Goal: Task Accomplishment & Management: Complete application form

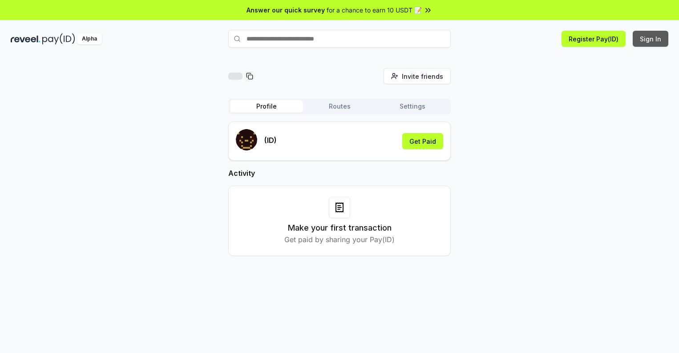
click at [651, 39] on button "Sign In" at bounding box center [651, 39] width 36 height 16
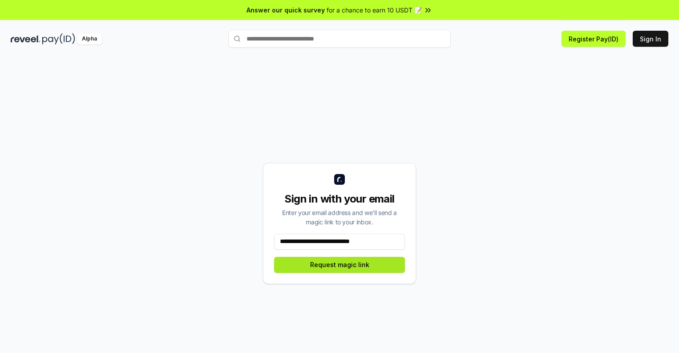
type input "**********"
click at [340, 264] on button "Request magic link" at bounding box center [339, 265] width 131 height 16
